Goal: Transaction & Acquisition: Purchase product/service

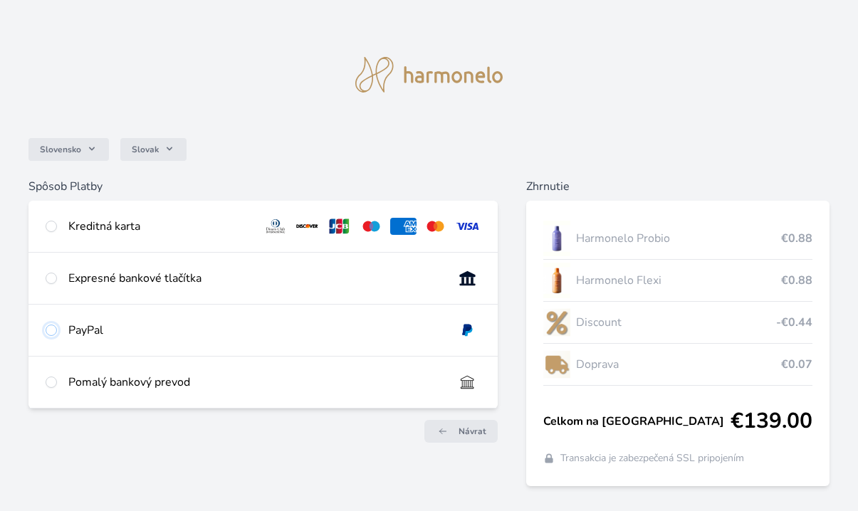
click at [53, 334] on input "radio" at bounding box center [51, 330] width 11 height 11
radio input "true"
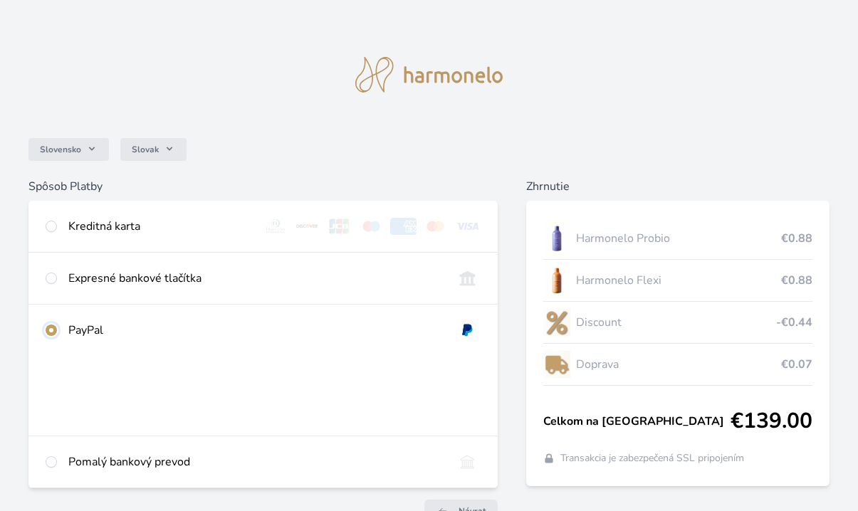
click at [52, 327] on input "radio" at bounding box center [51, 330] width 11 height 11
click at [55, 279] on input "radio" at bounding box center [51, 278] width 11 height 11
radio input "true"
radio input "false"
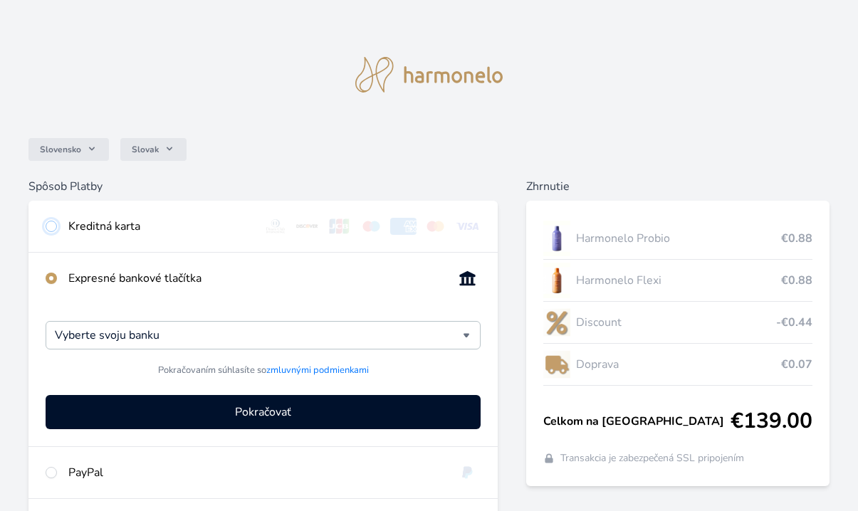
click at [53, 226] on input "radio" at bounding box center [51, 226] width 11 height 11
radio input "true"
radio input "false"
